Goal: Task Accomplishment & Management: Complete application form

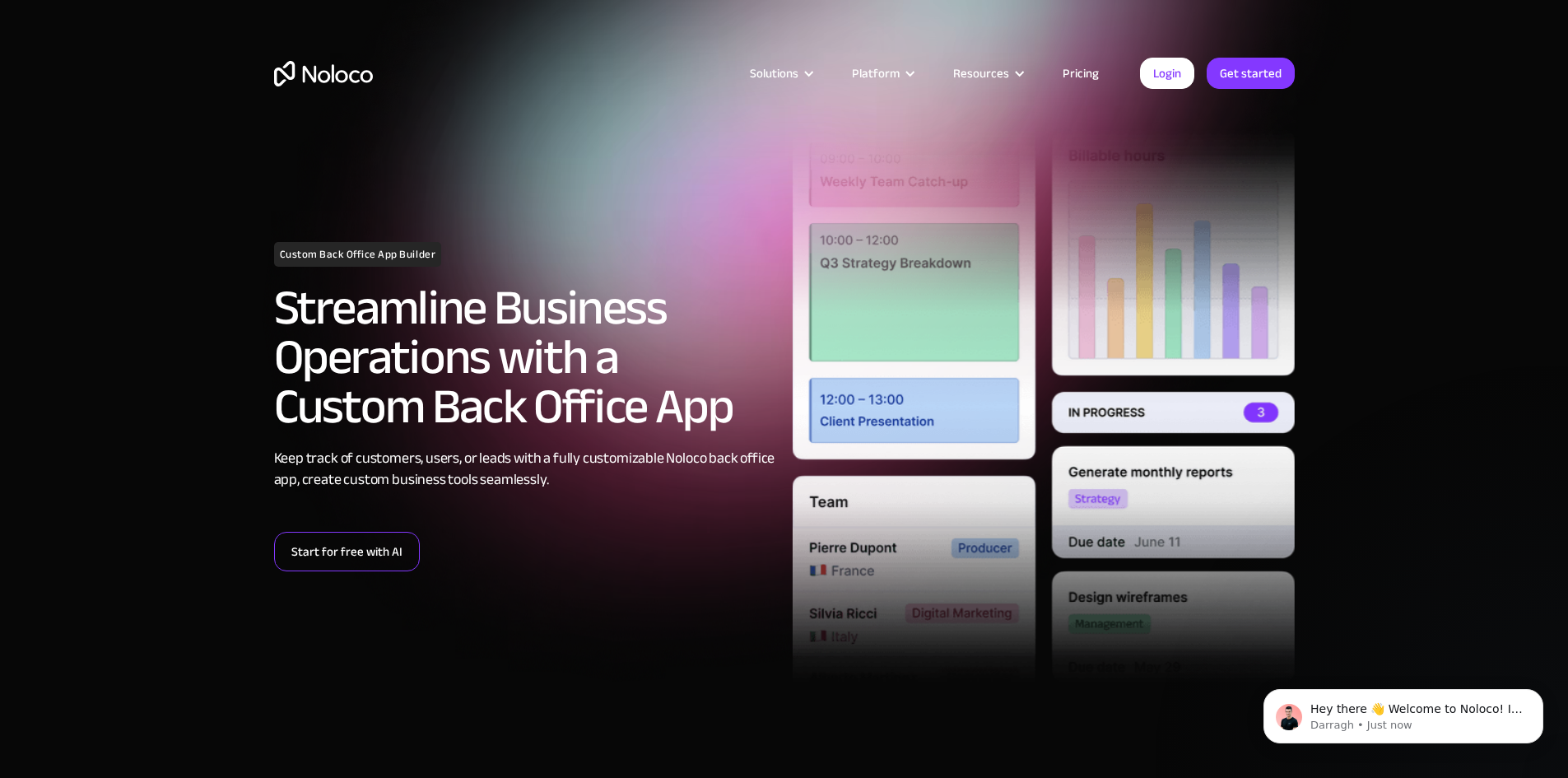
click at [366, 558] on link "Start for free with AI" at bounding box center [347, 551] width 146 height 39
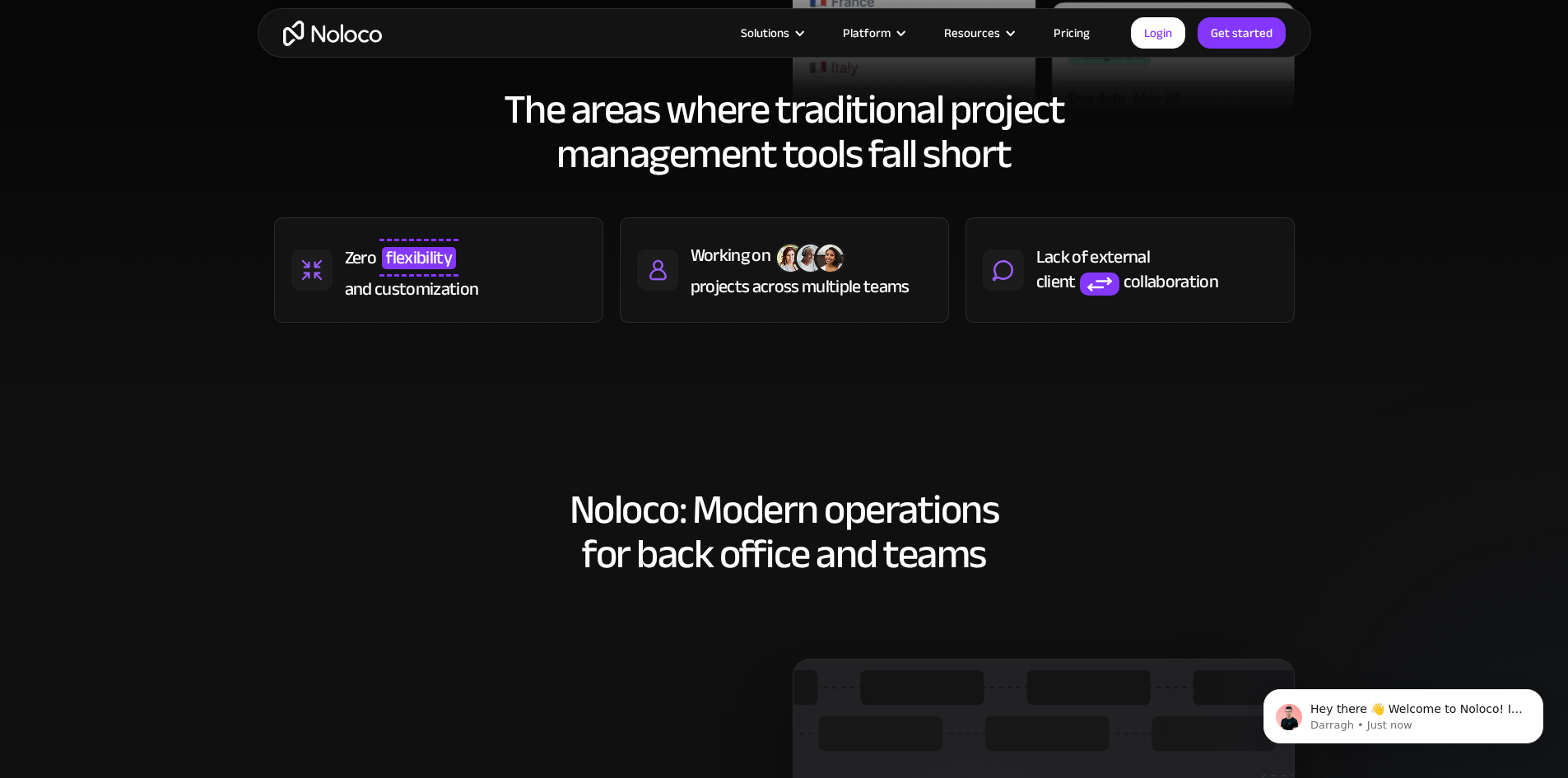
scroll to position [740, 0]
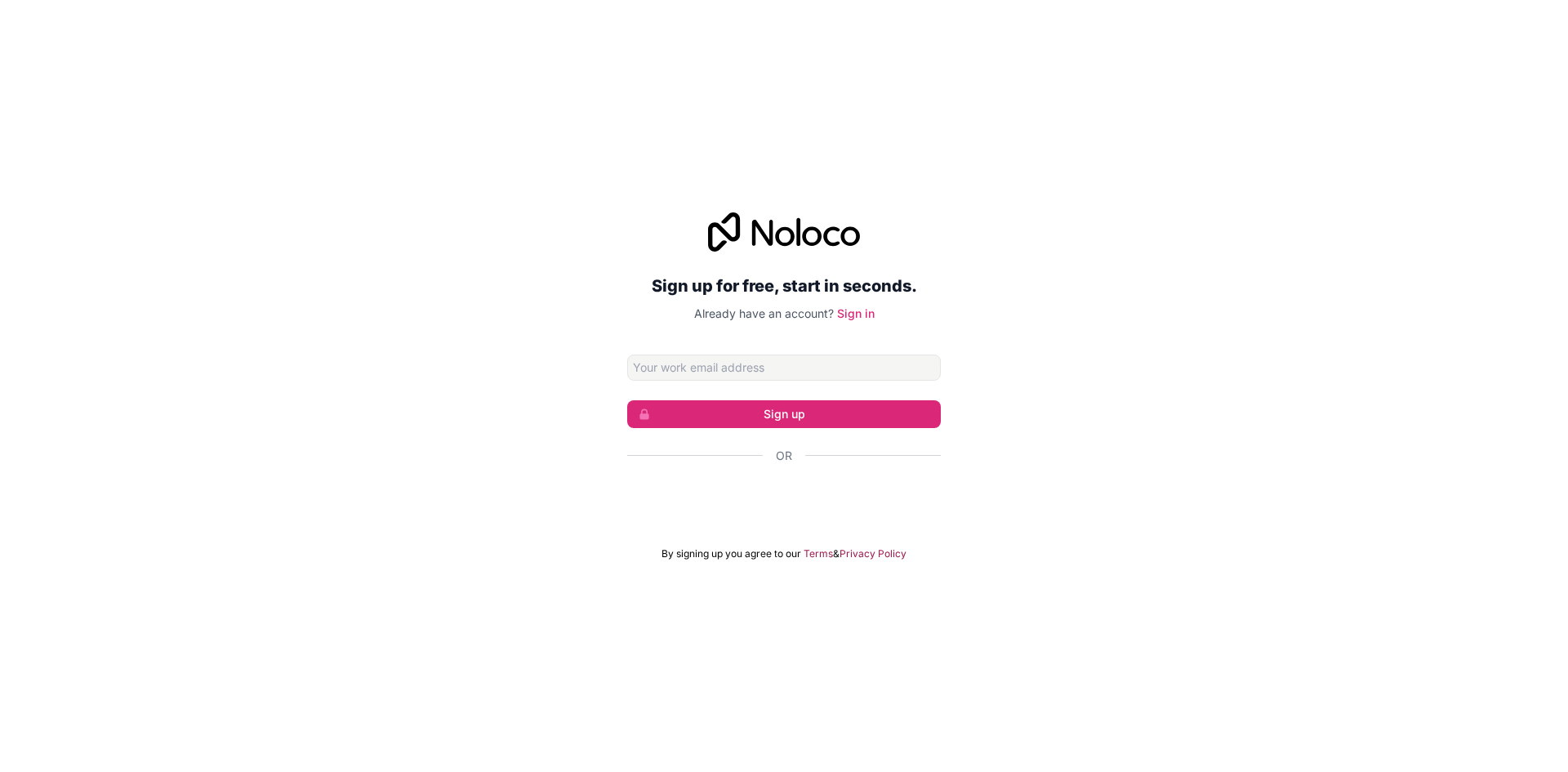
click at [685, 365] on input "Email address" at bounding box center [784, 367] width 314 height 26
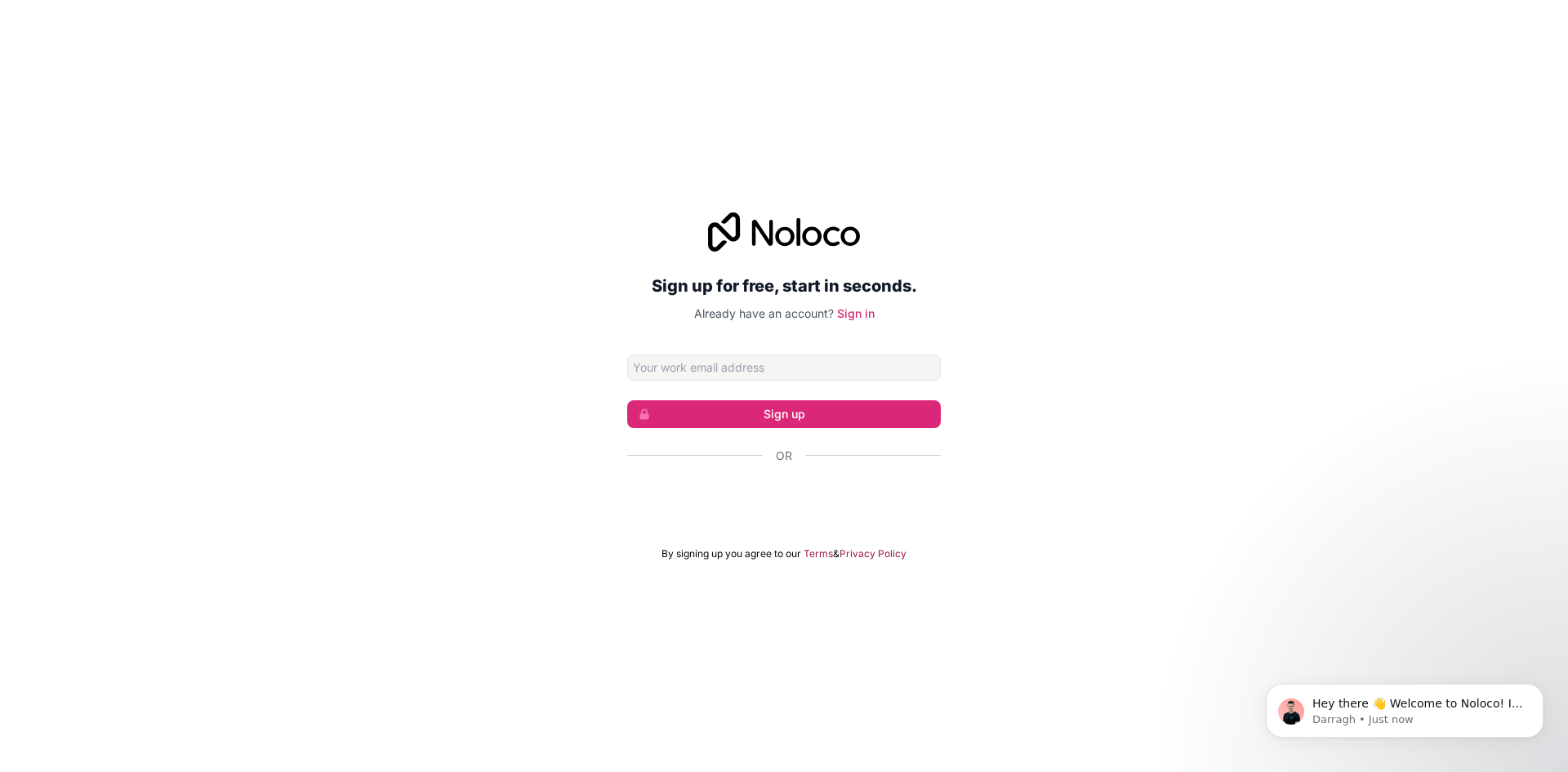
type input "[EMAIL_ADDRESS][DOMAIN_NAME]"
drag, startPoint x: 809, startPoint y: 359, endPoint x: 527, endPoint y: 363, distance: 282.0
click at [527, 363] on div "Sign up for free, start in seconds. Already have an account? Sign in [EMAIL_ADD…" at bounding box center [784, 386] width 1568 height 394
click at [714, 363] on input "Email address" at bounding box center [784, 367] width 314 height 26
type input "[EMAIL_ADDRESS][DOMAIN_NAME]"
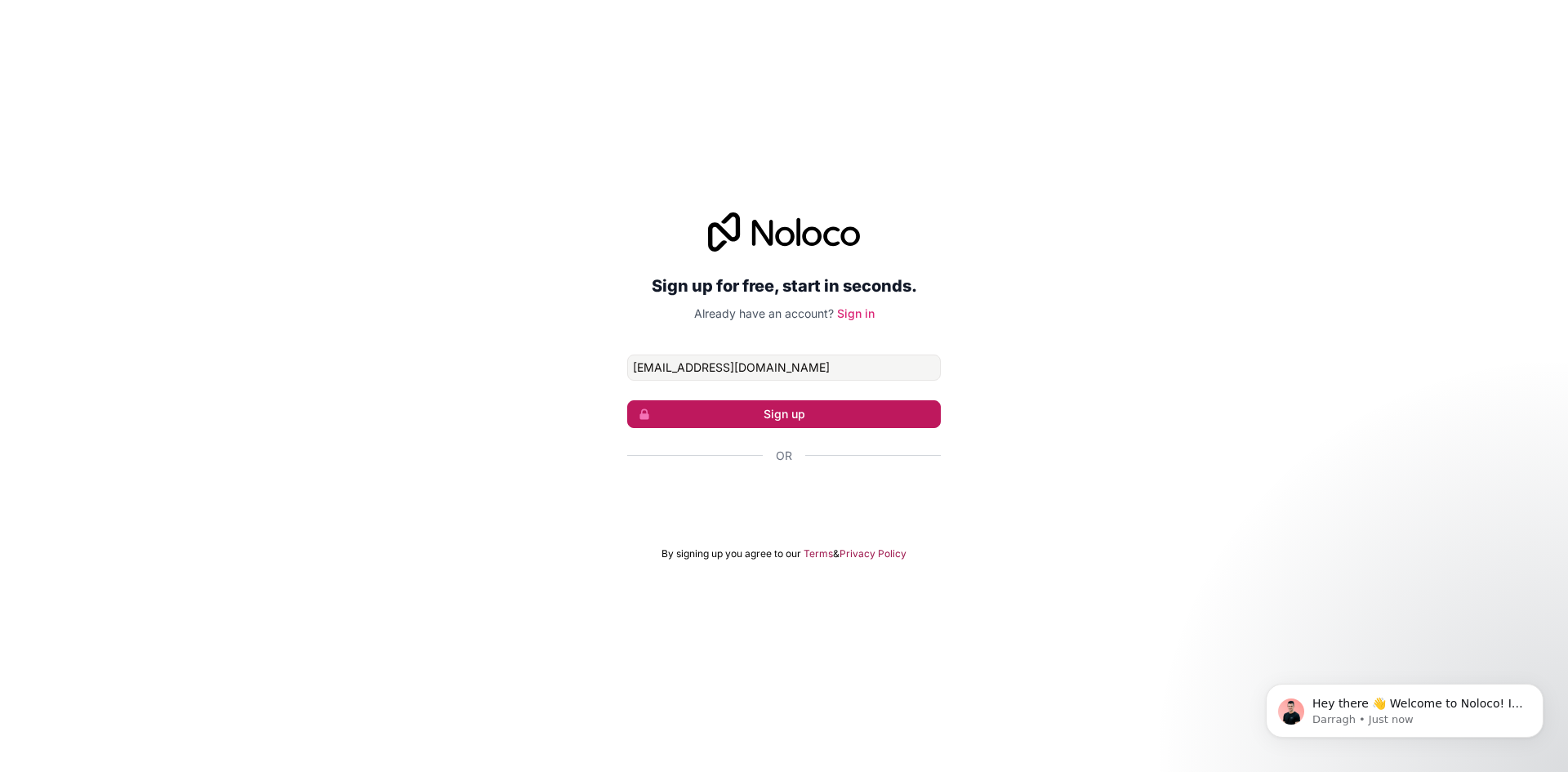
click at [784, 416] on button "Sign up" at bounding box center [784, 414] width 314 height 27
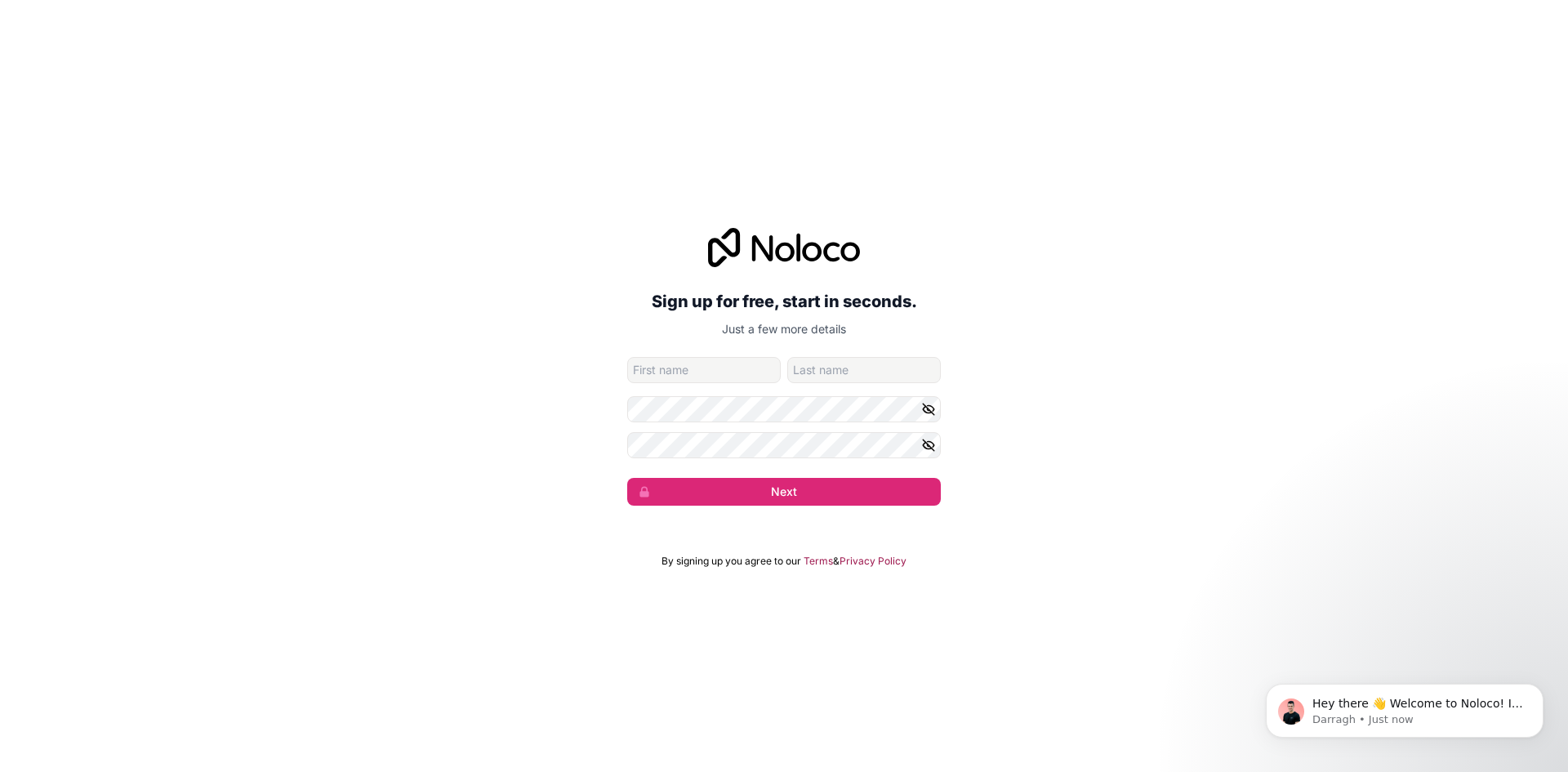
click at [722, 371] on input "given-name" at bounding box center [704, 370] width 153 height 26
type input "Tech"
type input "Support"
click at [932, 409] on icon "button" at bounding box center [928, 409] width 15 height 15
click at [532, 417] on div "Sign up for free, start in seconds. Just a few more details [EMAIL_ADDRESS][DOM…" at bounding box center [784, 366] width 1568 height 324
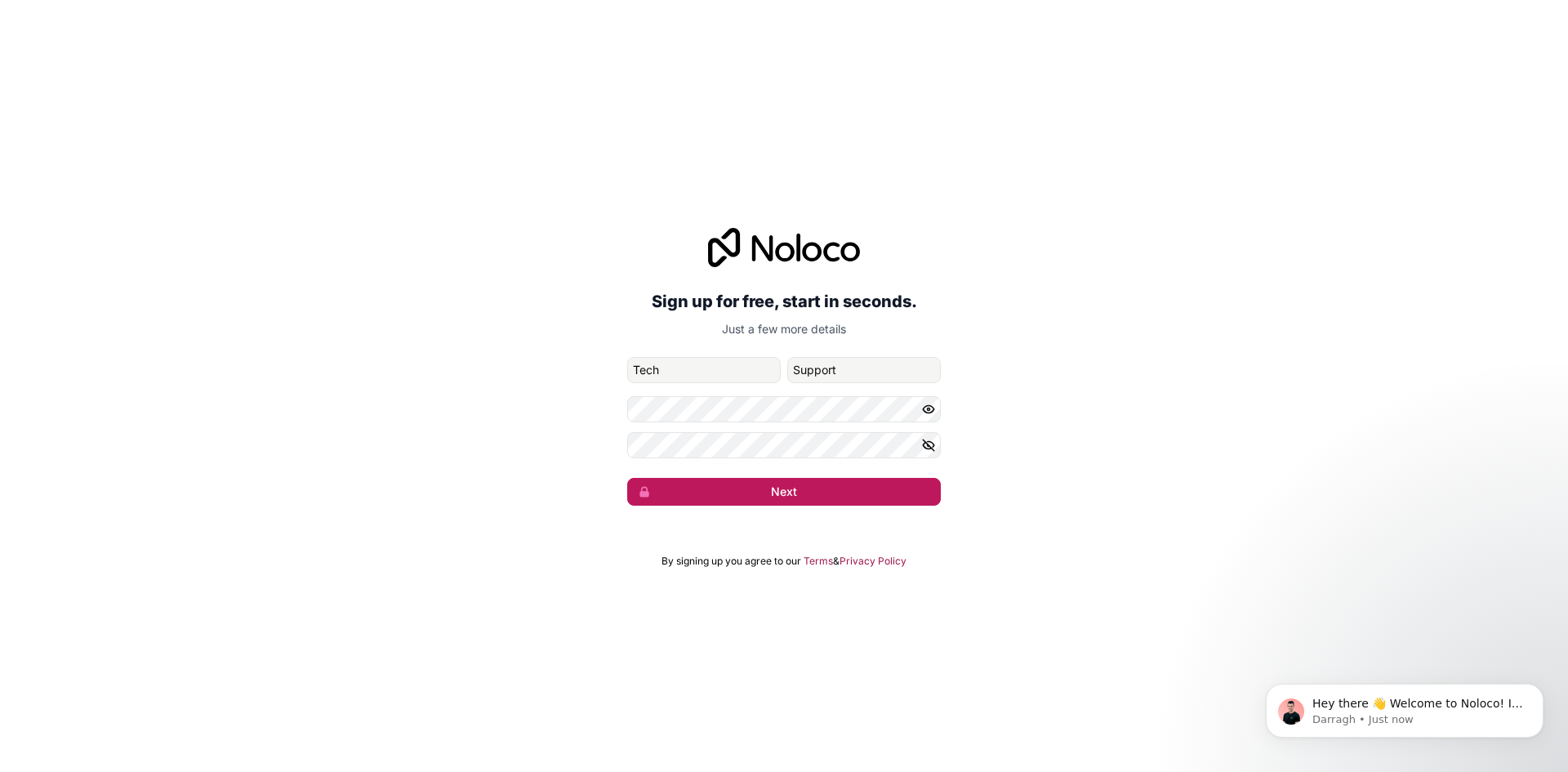
drag, startPoint x: 756, startPoint y: 492, endPoint x: 828, endPoint y: 492, distance: 72.0
click at [757, 492] on button "Next" at bounding box center [784, 491] width 314 height 27
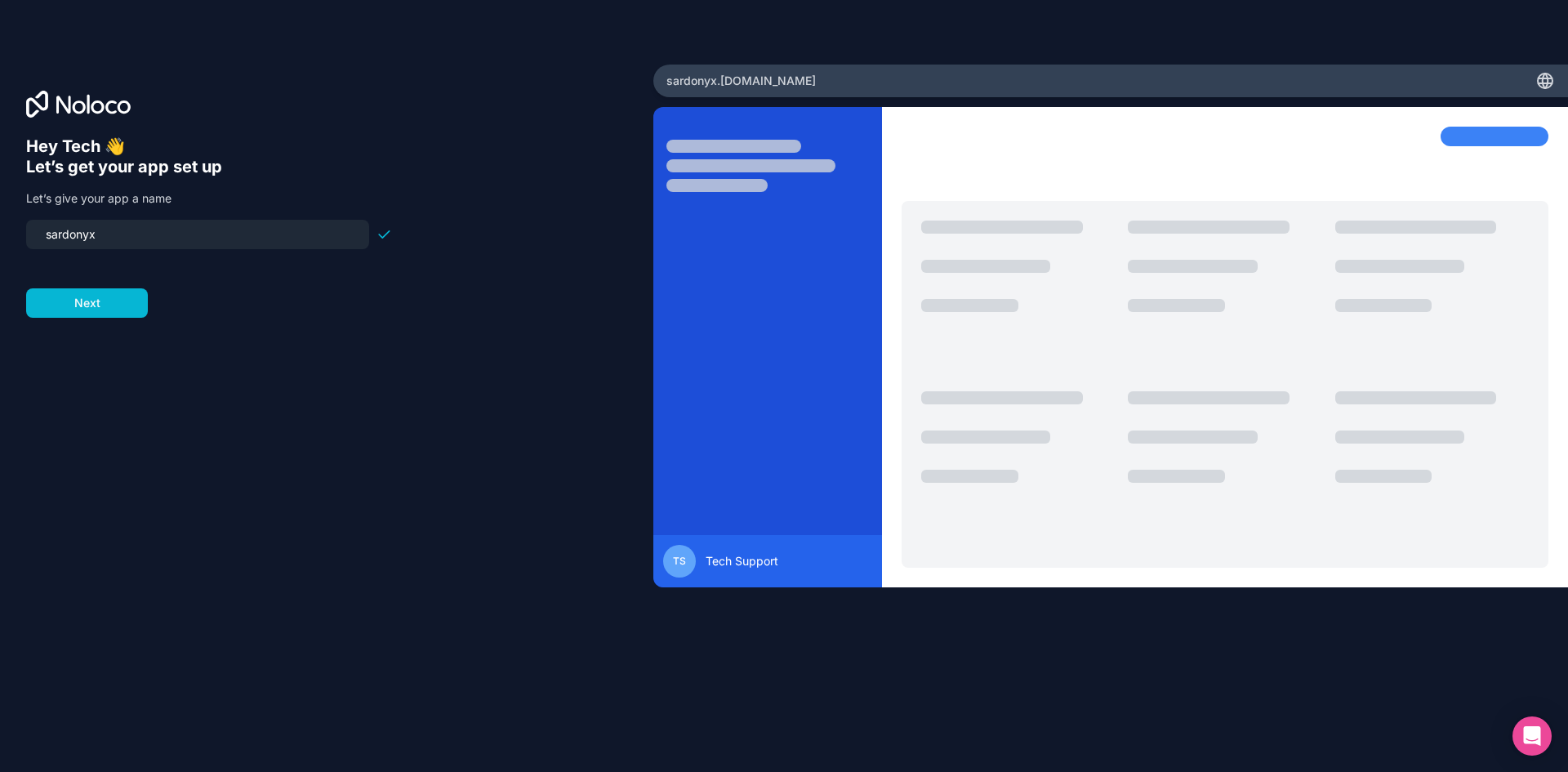
drag, startPoint x: 159, startPoint y: 236, endPoint x: 0, endPoint y: 232, distance: 159.1
click at [0, 232] on div "Hey Tech 👋 Let’s get your app set up Let’s give your app a name sardonyx Next" at bounding box center [326, 386] width 653 height 643
type input "bravo"
click at [75, 303] on button "Next" at bounding box center [86, 302] width 121 height 29
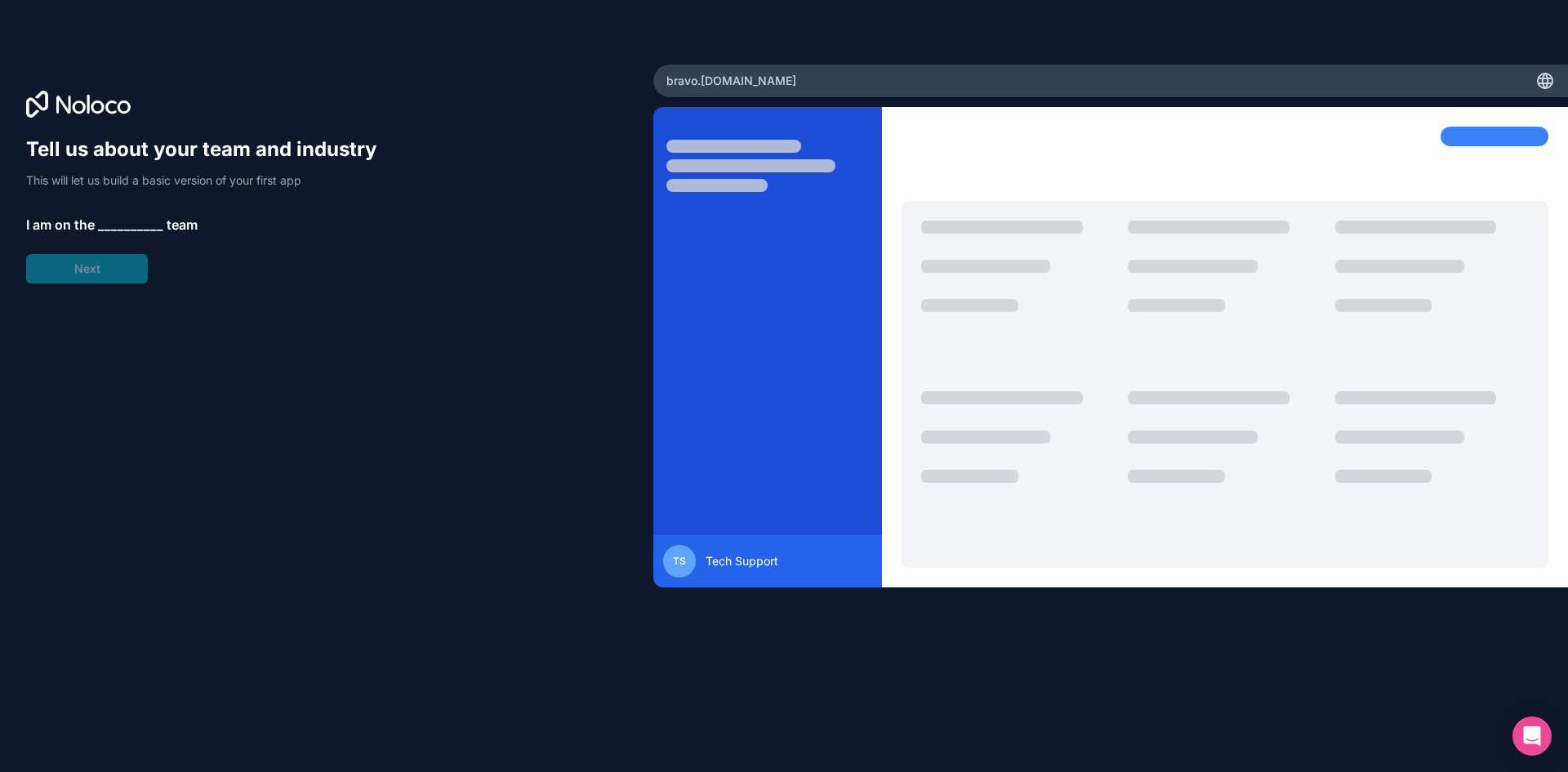
click at [107, 218] on span "__________" at bounding box center [131, 224] width 66 height 19
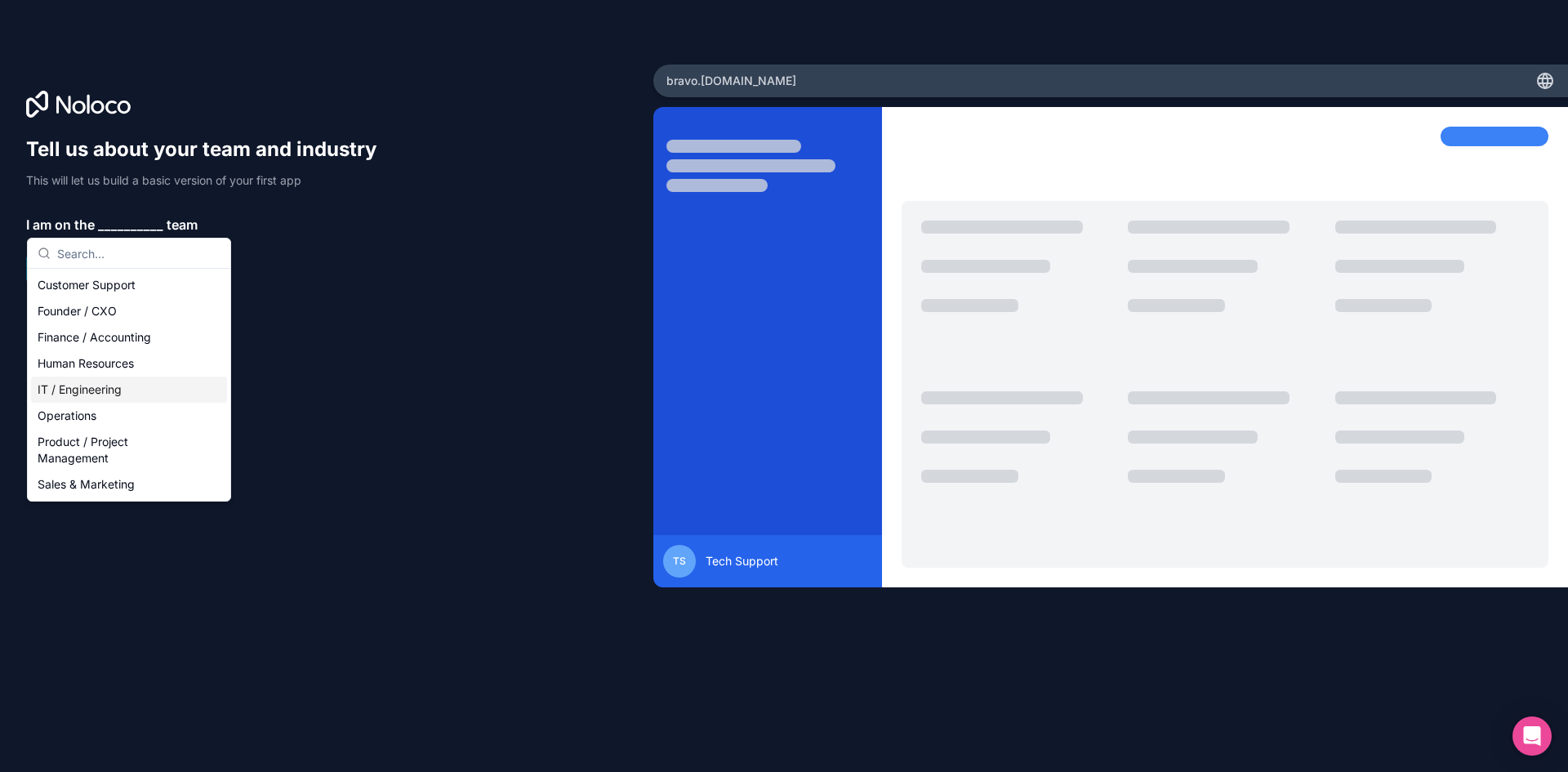
click at [98, 388] on div "IT / Engineering" at bounding box center [129, 389] width 196 height 26
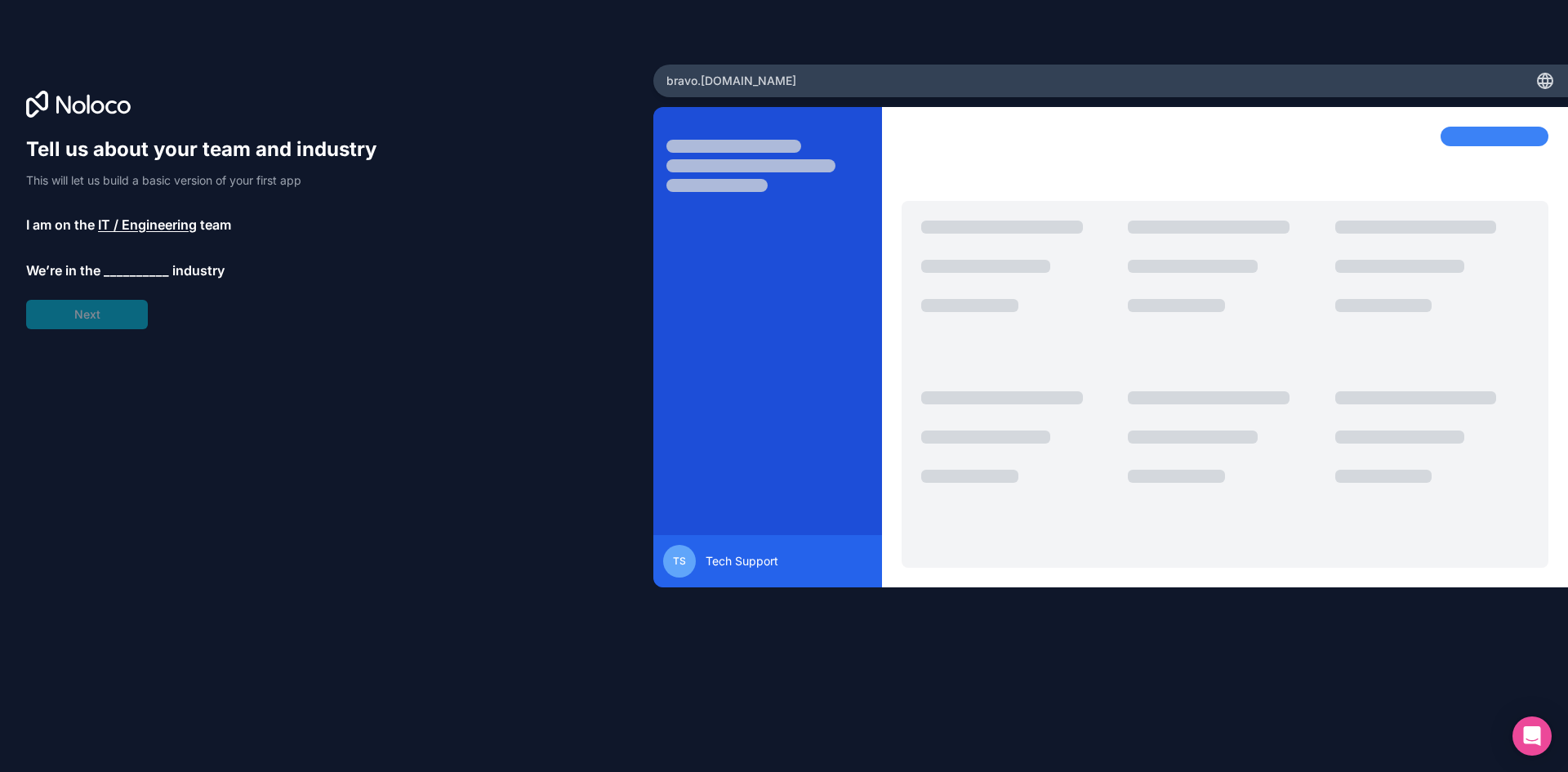
click at [116, 274] on span "__________" at bounding box center [137, 270] width 66 height 19
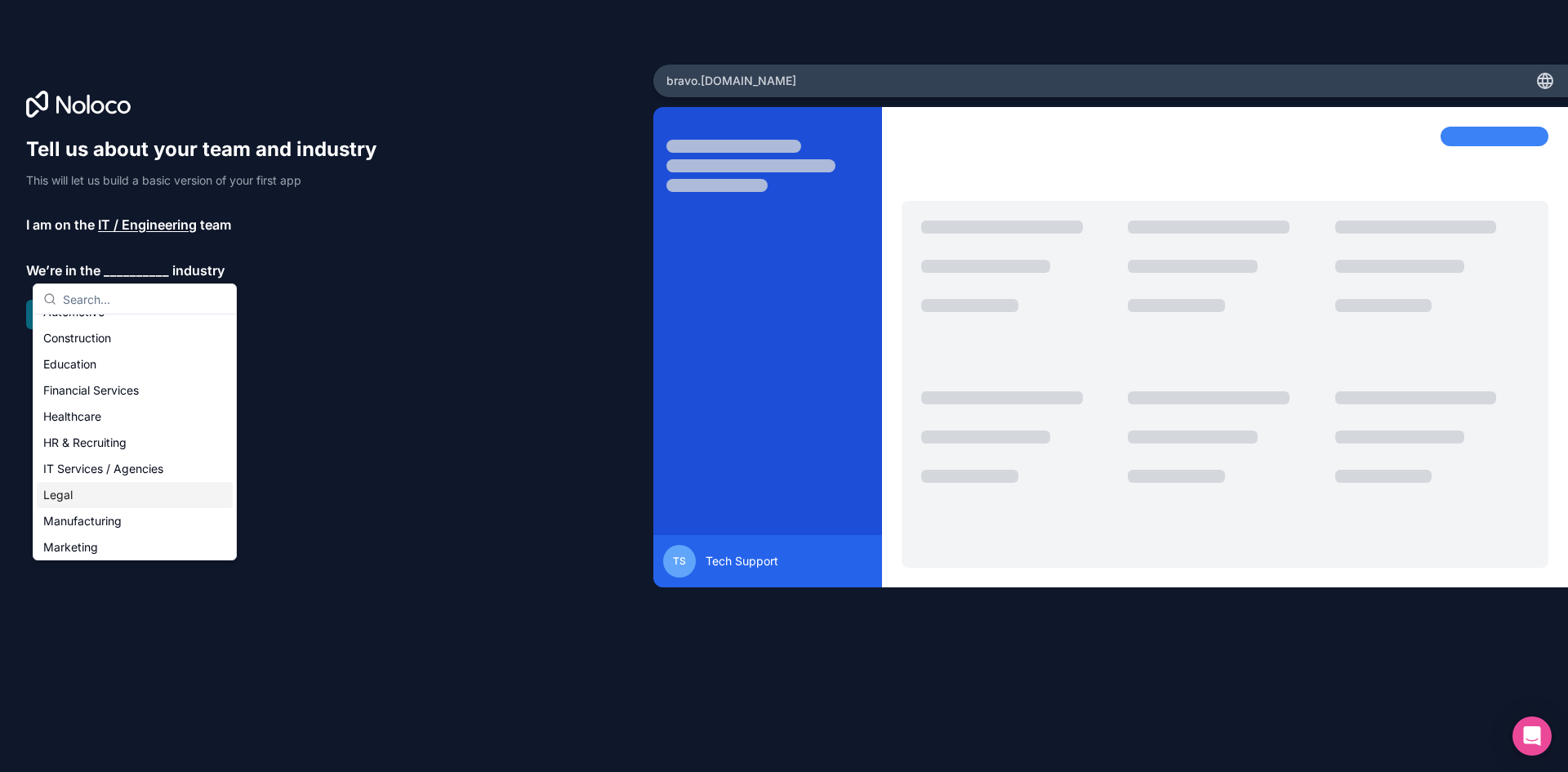
scroll to position [163, 0]
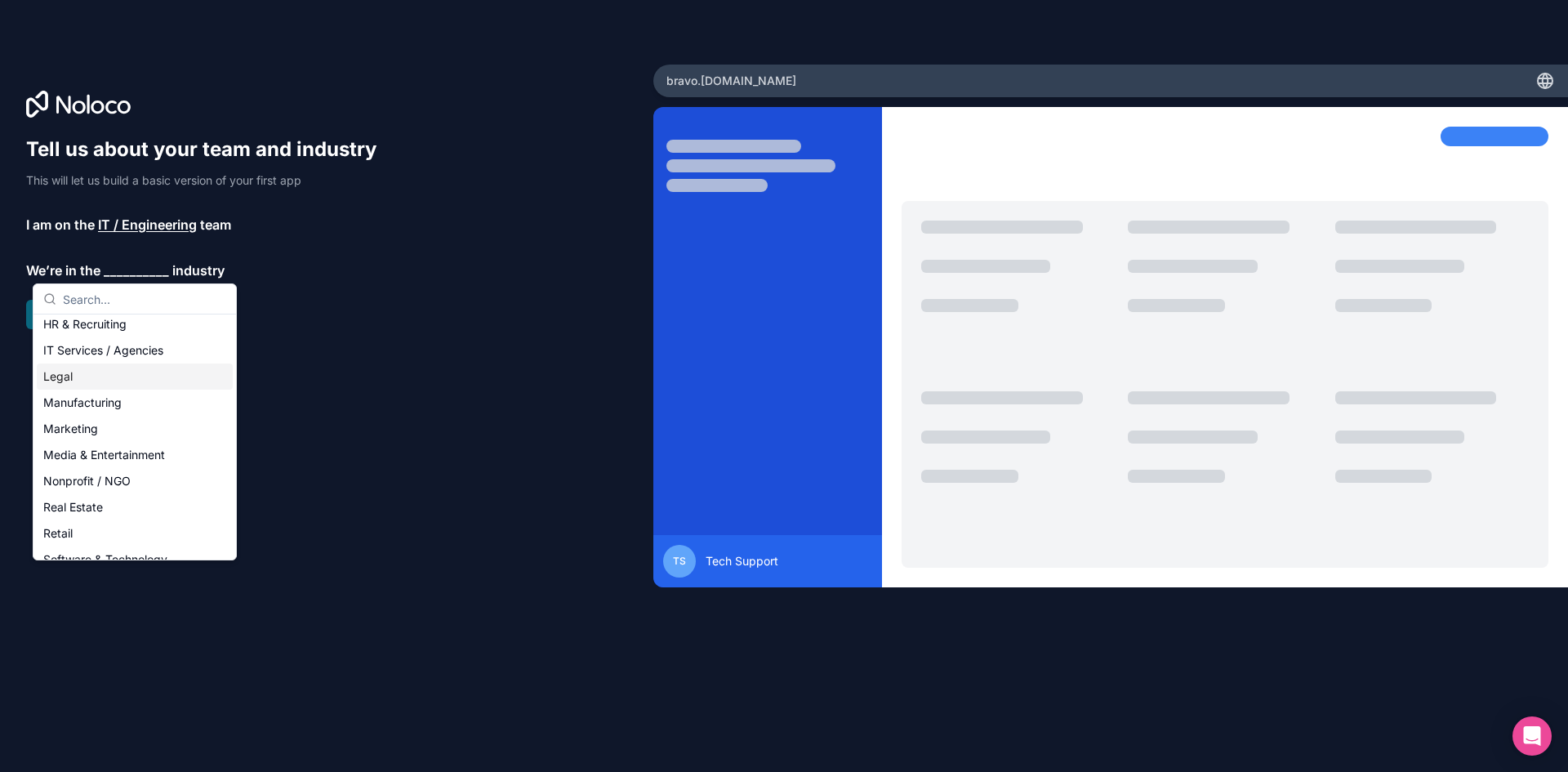
click at [124, 350] on div "IT Services / Agencies" at bounding box center [134, 350] width 196 height 26
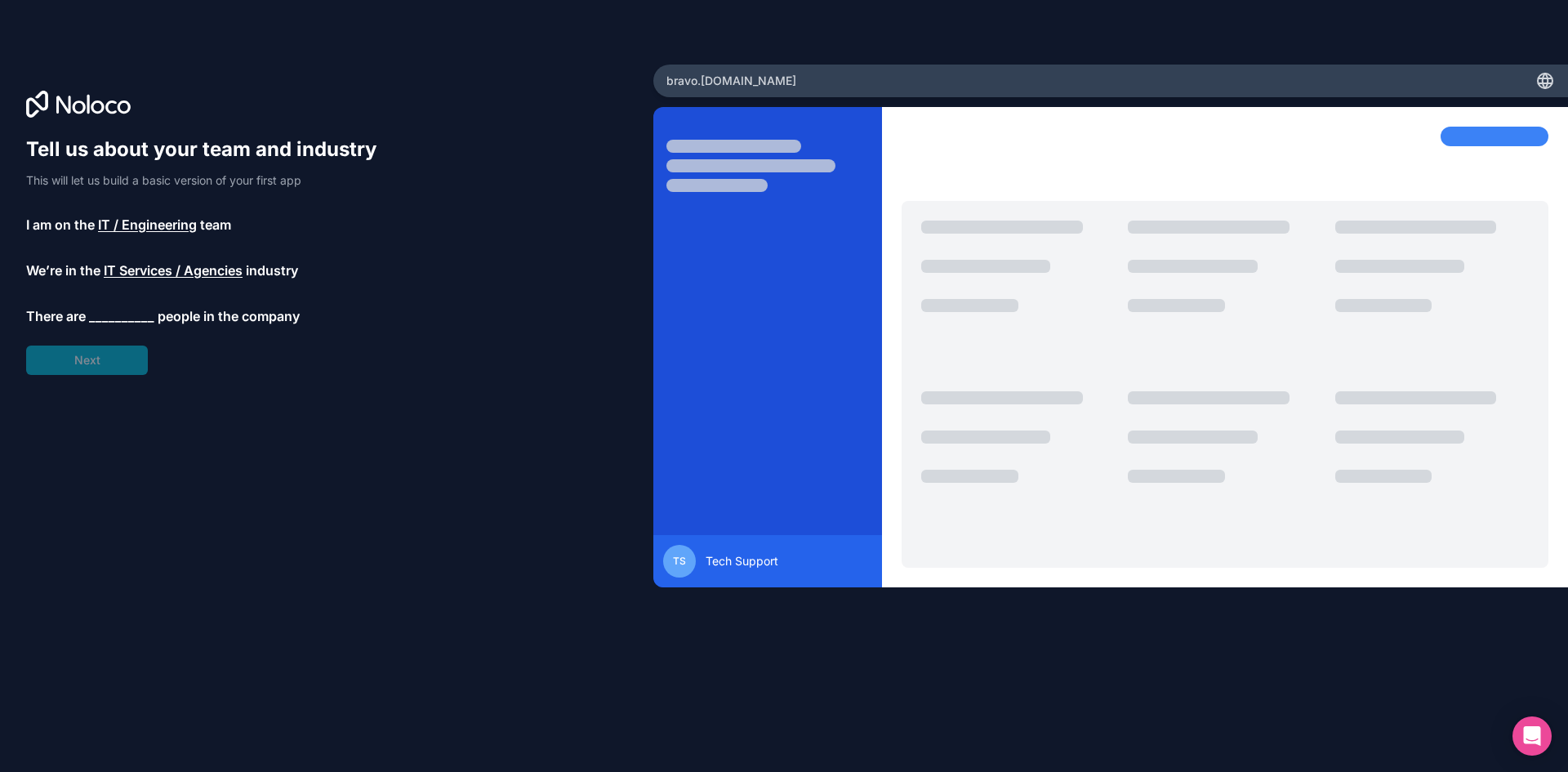
click at [108, 311] on span "__________" at bounding box center [121, 316] width 66 height 19
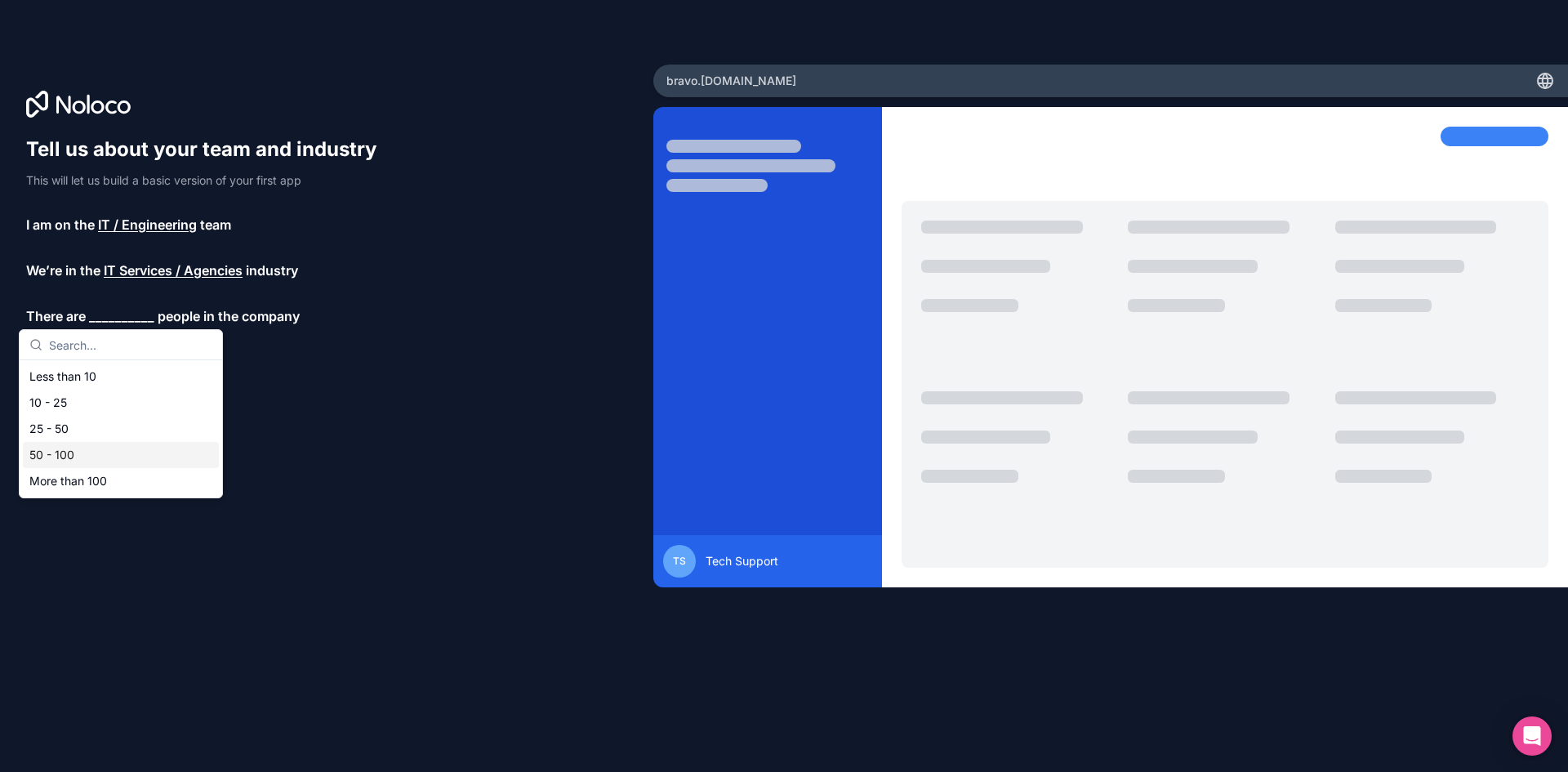
click at [72, 454] on div "50 - 100" at bounding box center [121, 455] width 196 height 26
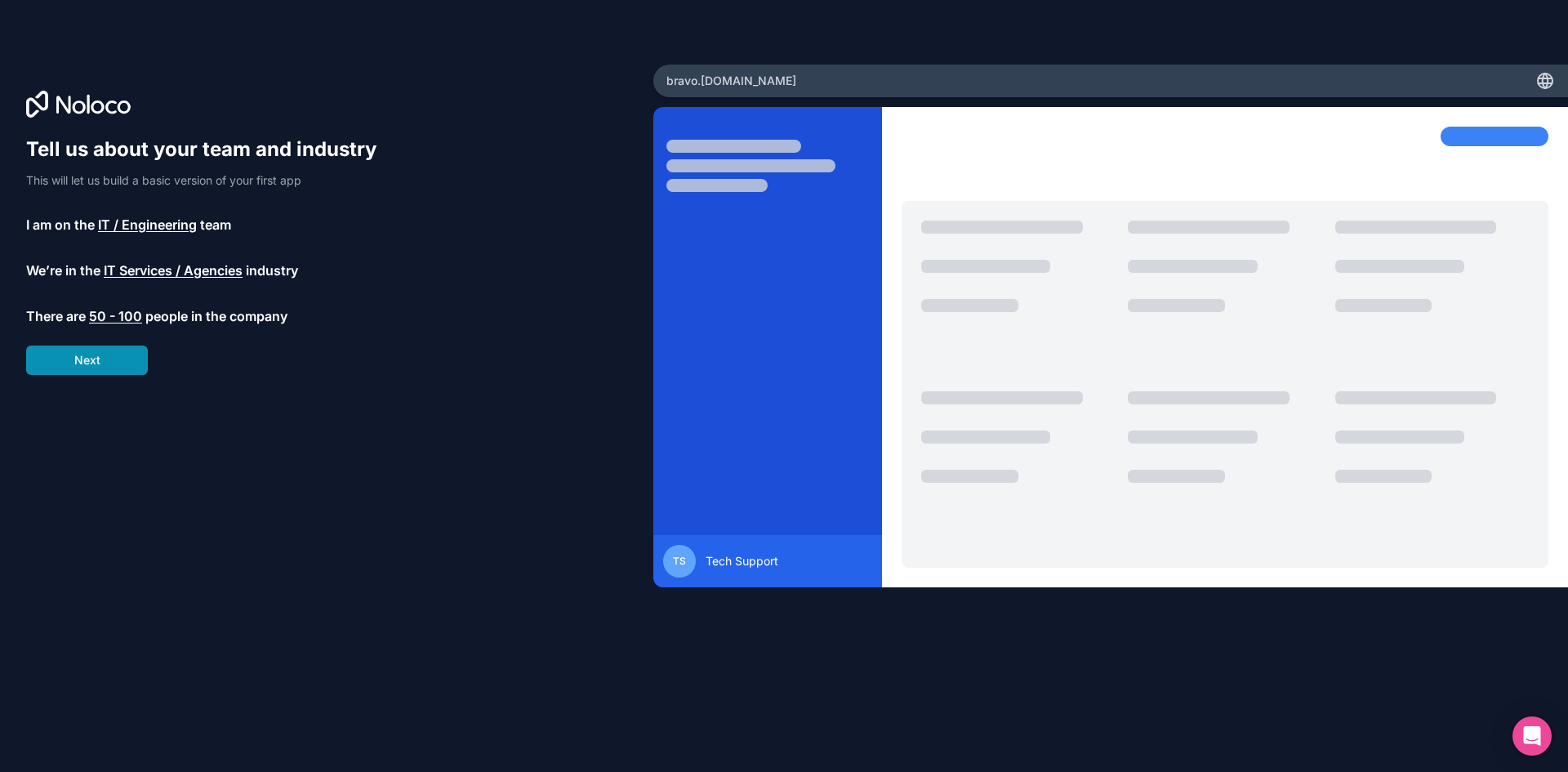
click at [103, 368] on button "Next" at bounding box center [86, 360] width 121 height 29
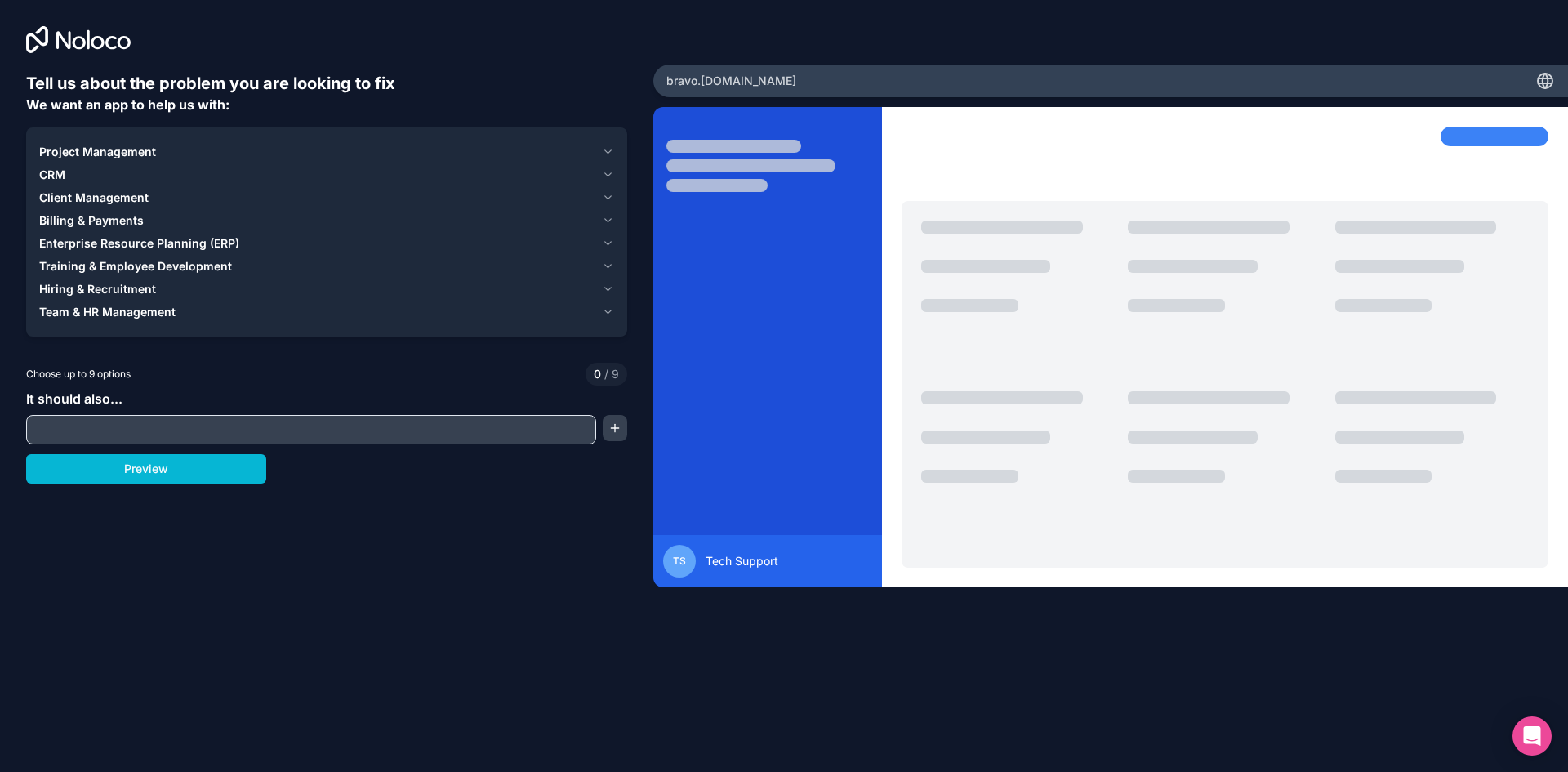
click at [204, 425] on input "text" at bounding box center [311, 430] width 562 height 23
click at [209, 478] on button "Preview" at bounding box center [145, 468] width 240 height 29
